Goal: Task Accomplishment & Management: Manage account settings

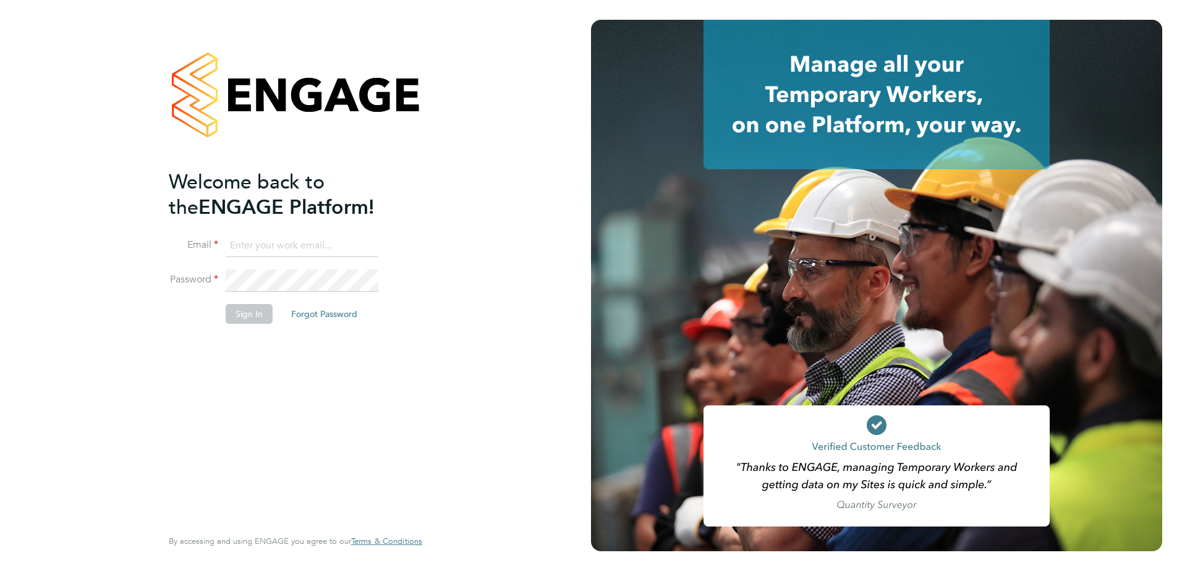
type input "james.morey@morgansindall.com"
click at [242, 310] on button "Sign In" at bounding box center [249, 314] width 47 height 20
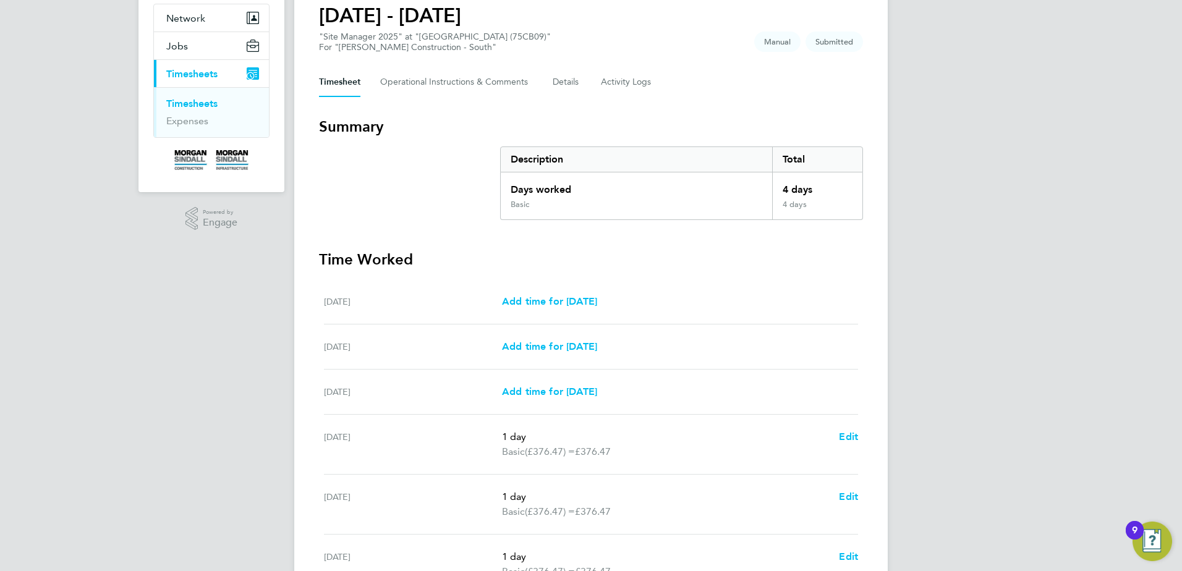
scroll to position [307, 0]
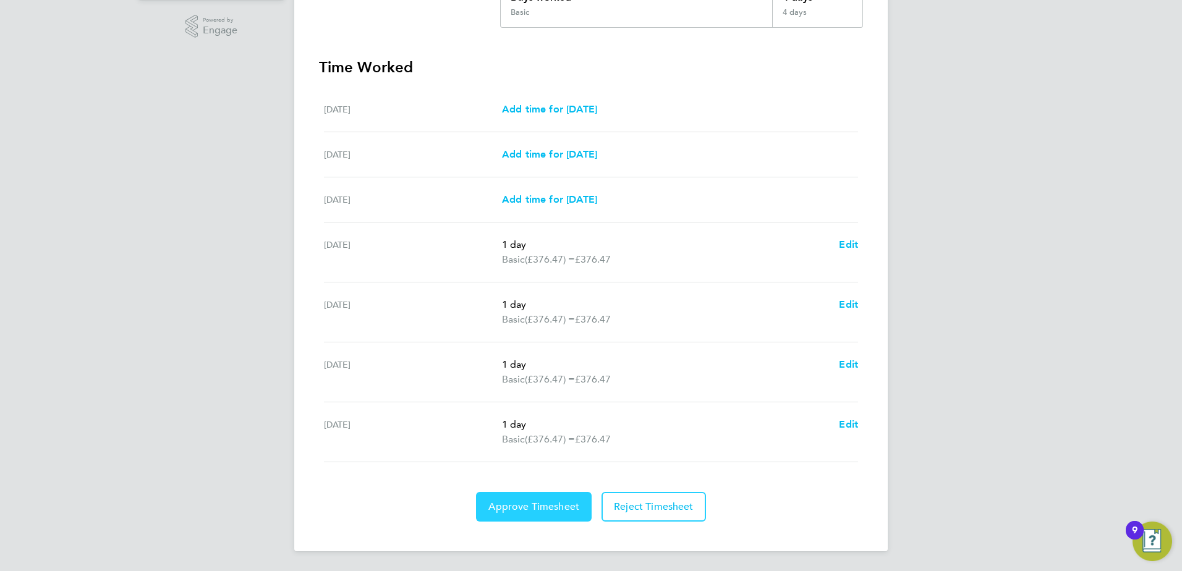
click at [517, 498] on button "Approve Timesheet" at bounding box center [534, 507] width 116 height 30
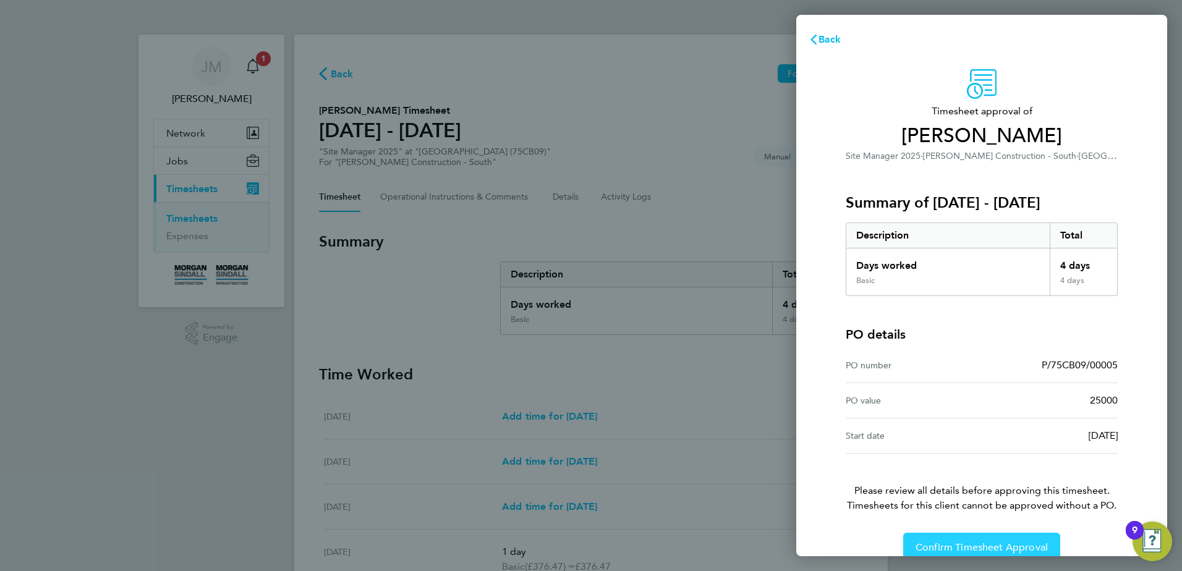
click at [1001, 538] on button "Confirm Timesheet Approval" at bounding box center [981, 548] width 157 height 30
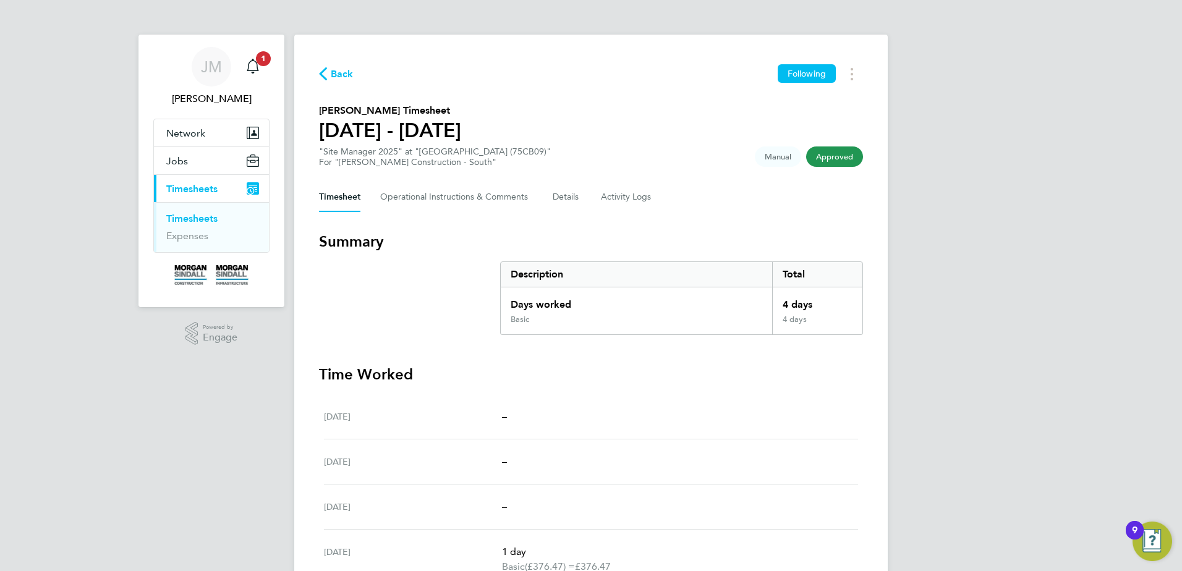
click at [270, 67] on app-nav-sections-wrapper "[PERSON_NAME] Notifications 1 Applications: Network Sites Jobs Placements Curre…" at bounding box center [211, 171] width 146 height 273
click at [264, 58] on span "1" at bounding box center [263, 58] width 15 height 15
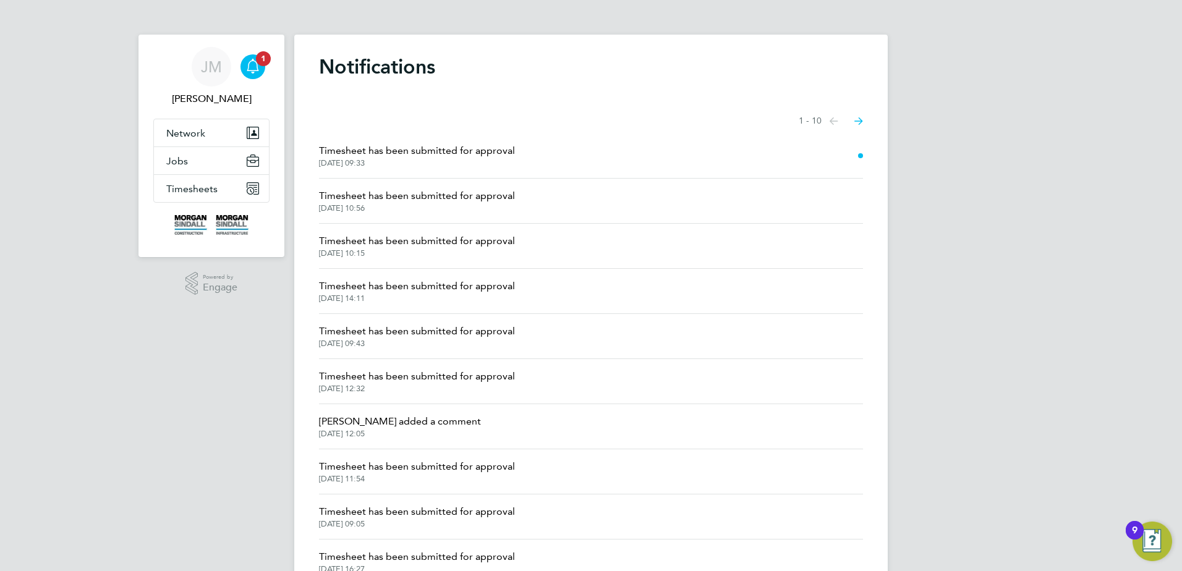
scroll to position [58, 0]
